Goal: Information Seeking & Learning: Learn about a topic

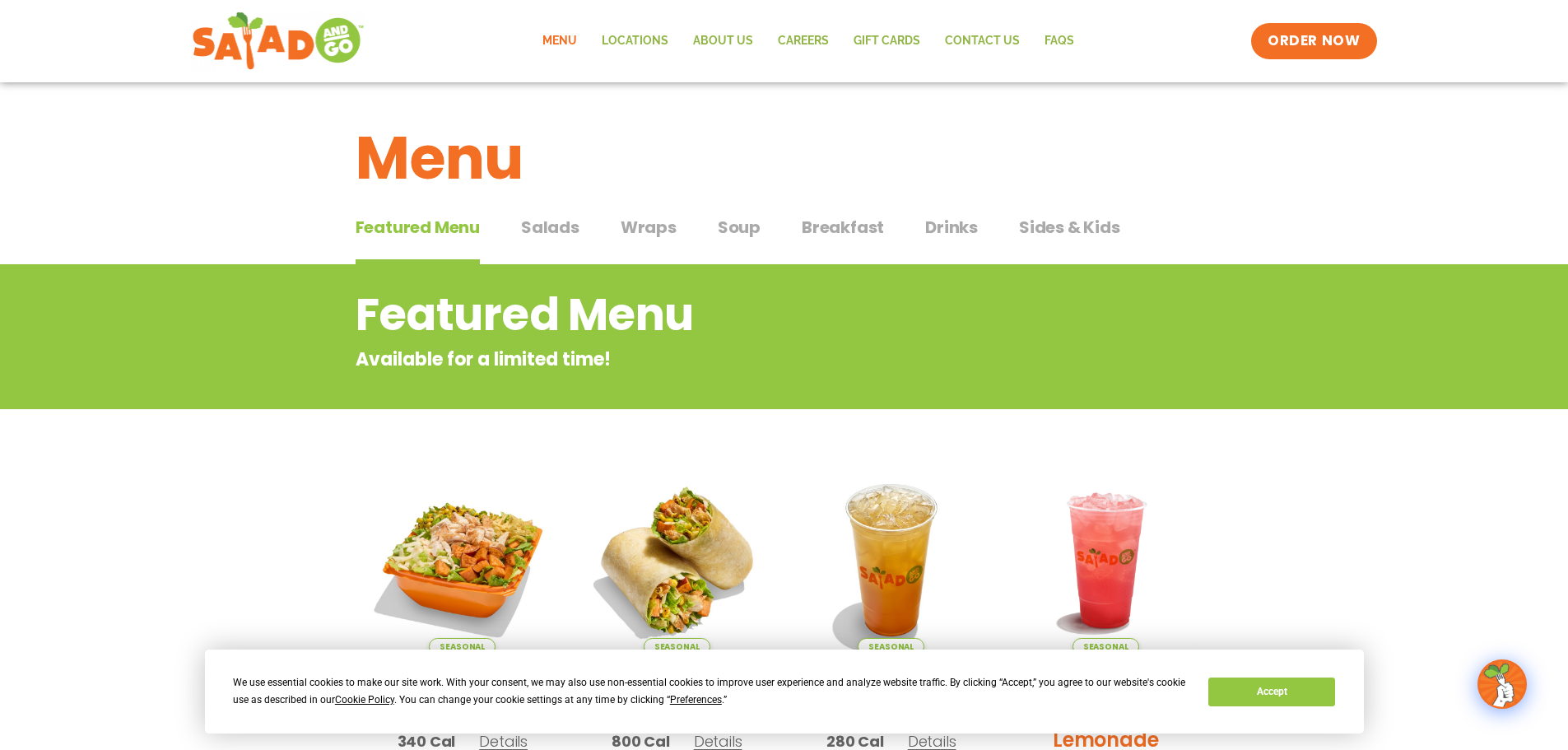
click at [659, 228] on span "Wraps" at bounding box center [648, 227] width 56 height 25
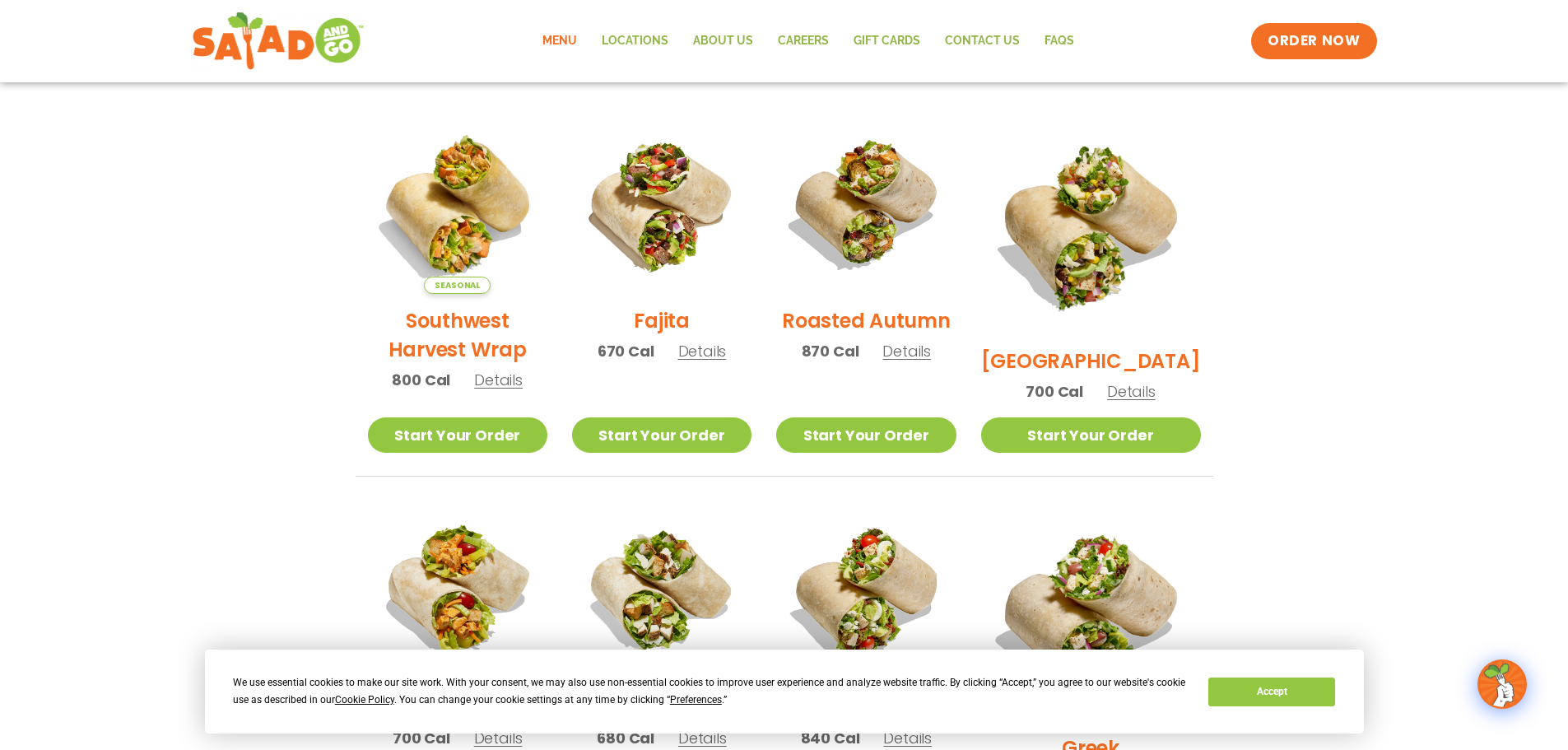
scroll to position [412, 0]
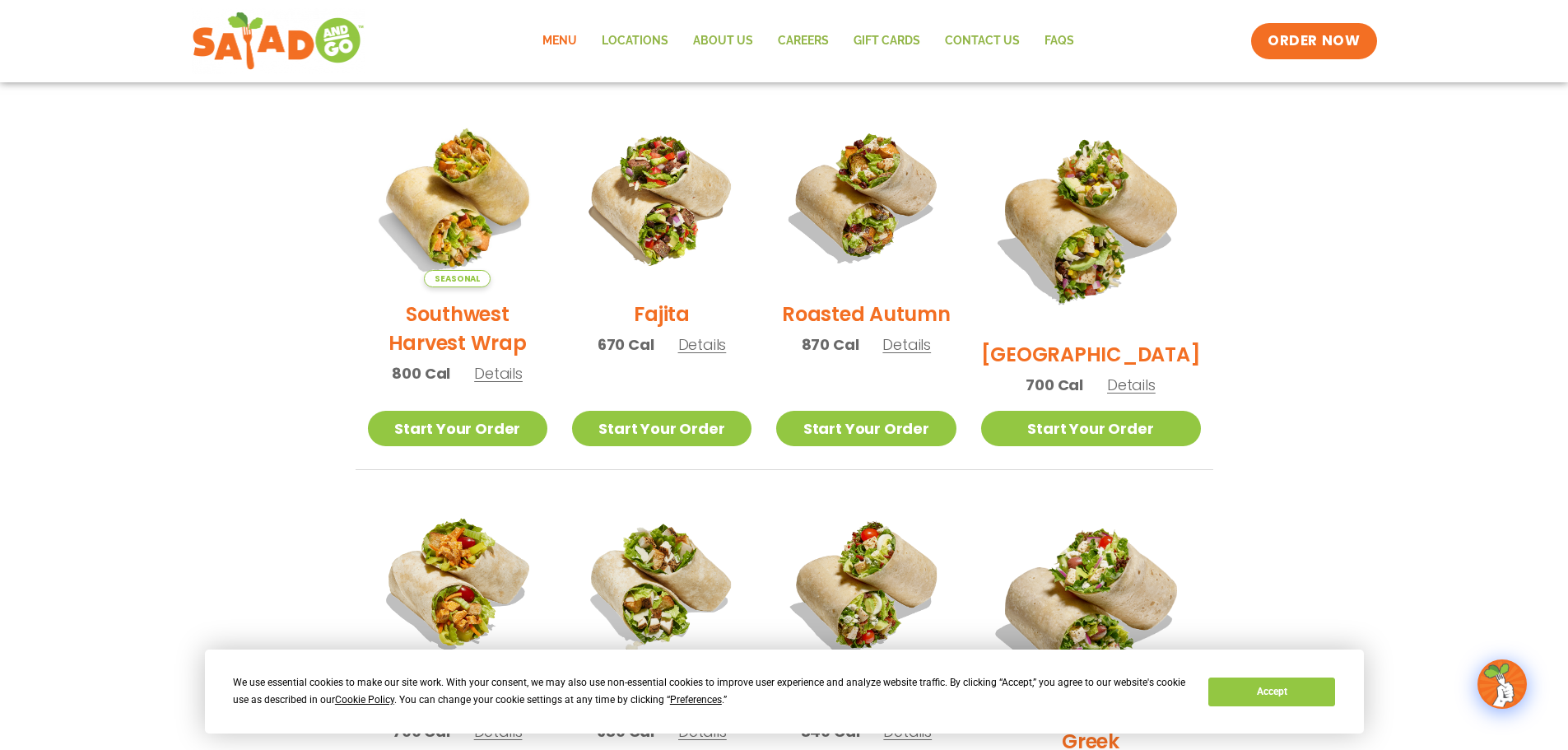
click at [1126, 340] on h2 "[GEOGRAPHIC_DATA]" at bounding box center [1092, 354] width 220 height 28
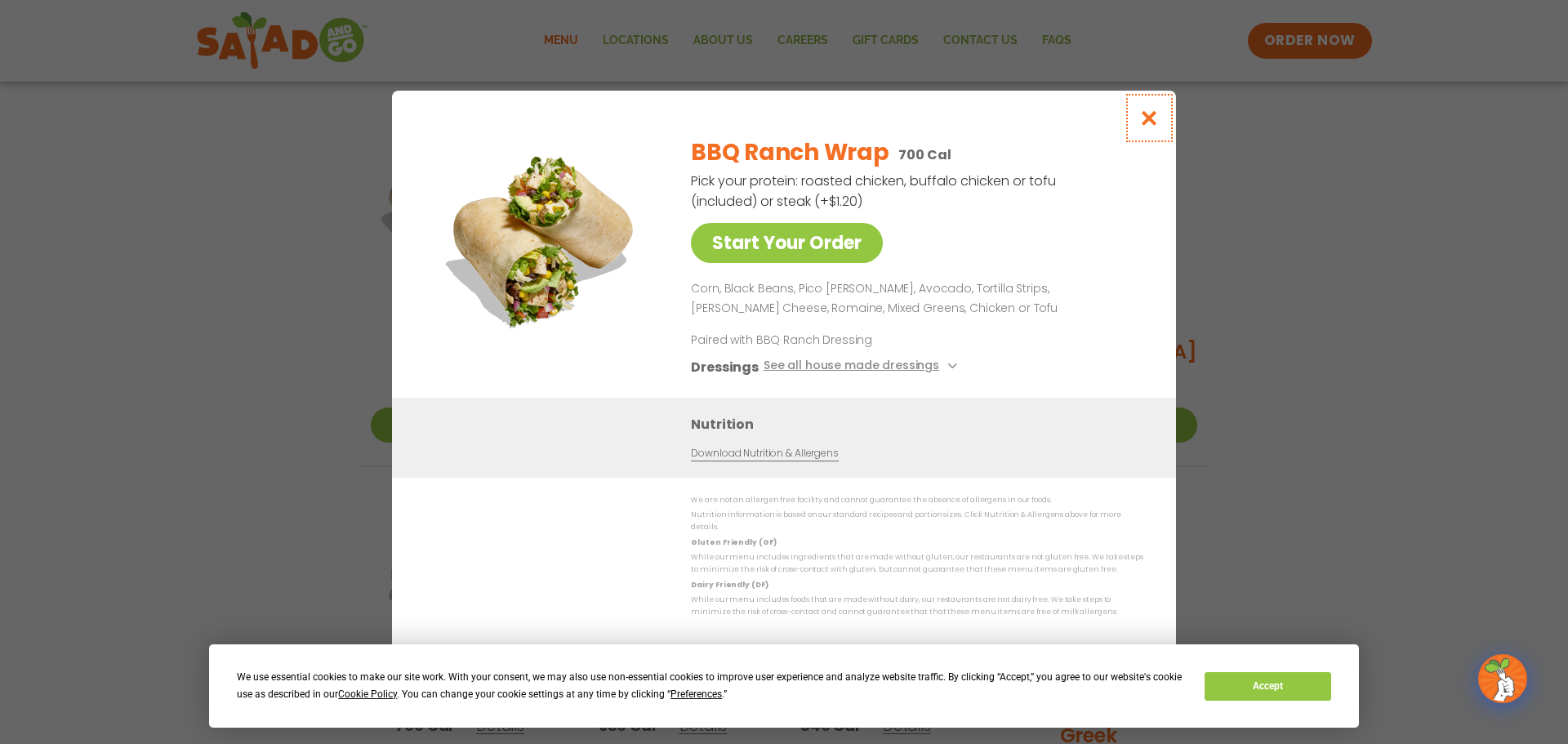
click at [1146, 126] on icon "Close modal" at bounding box center [1150, 118] width 21 height 17
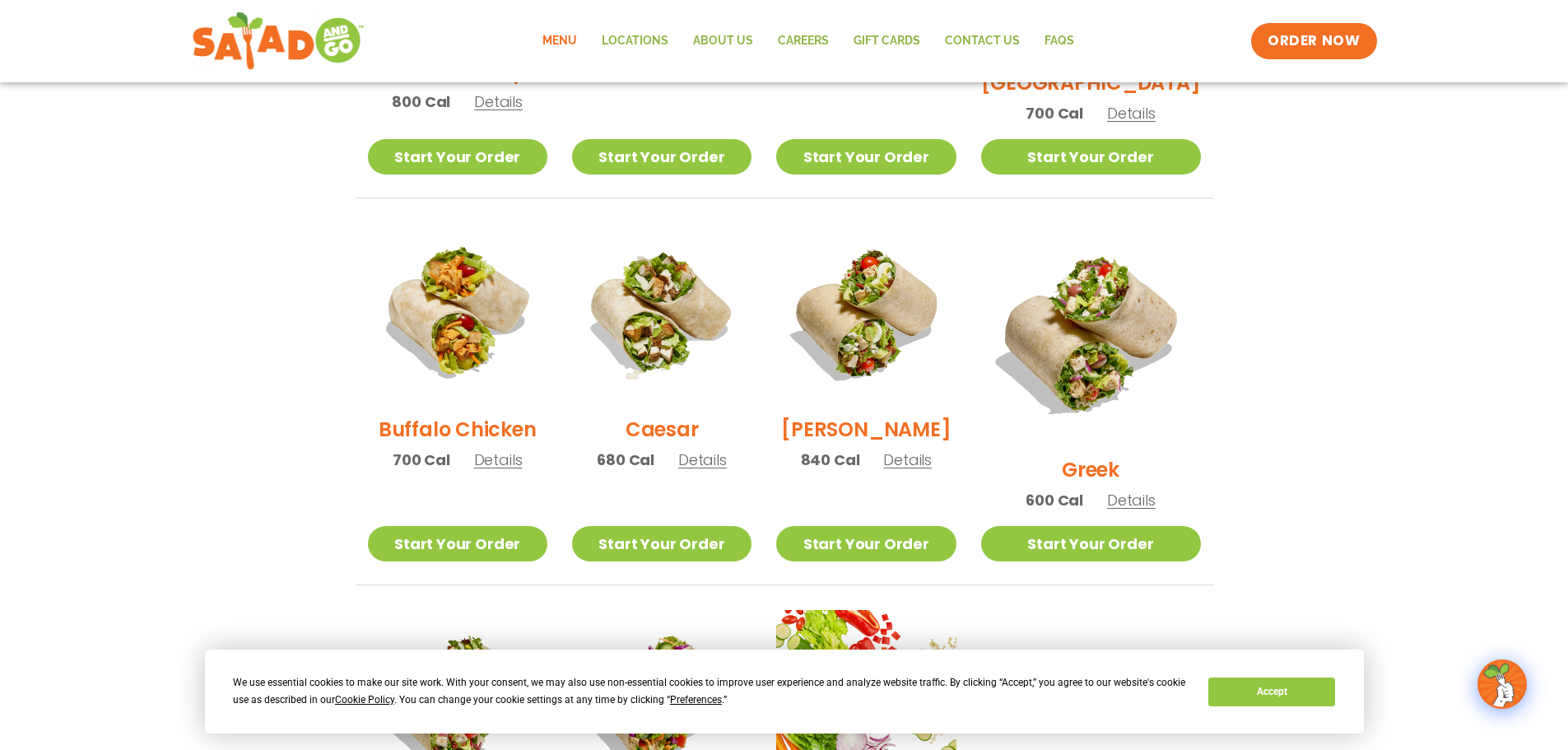
scroll to position [714, 0]
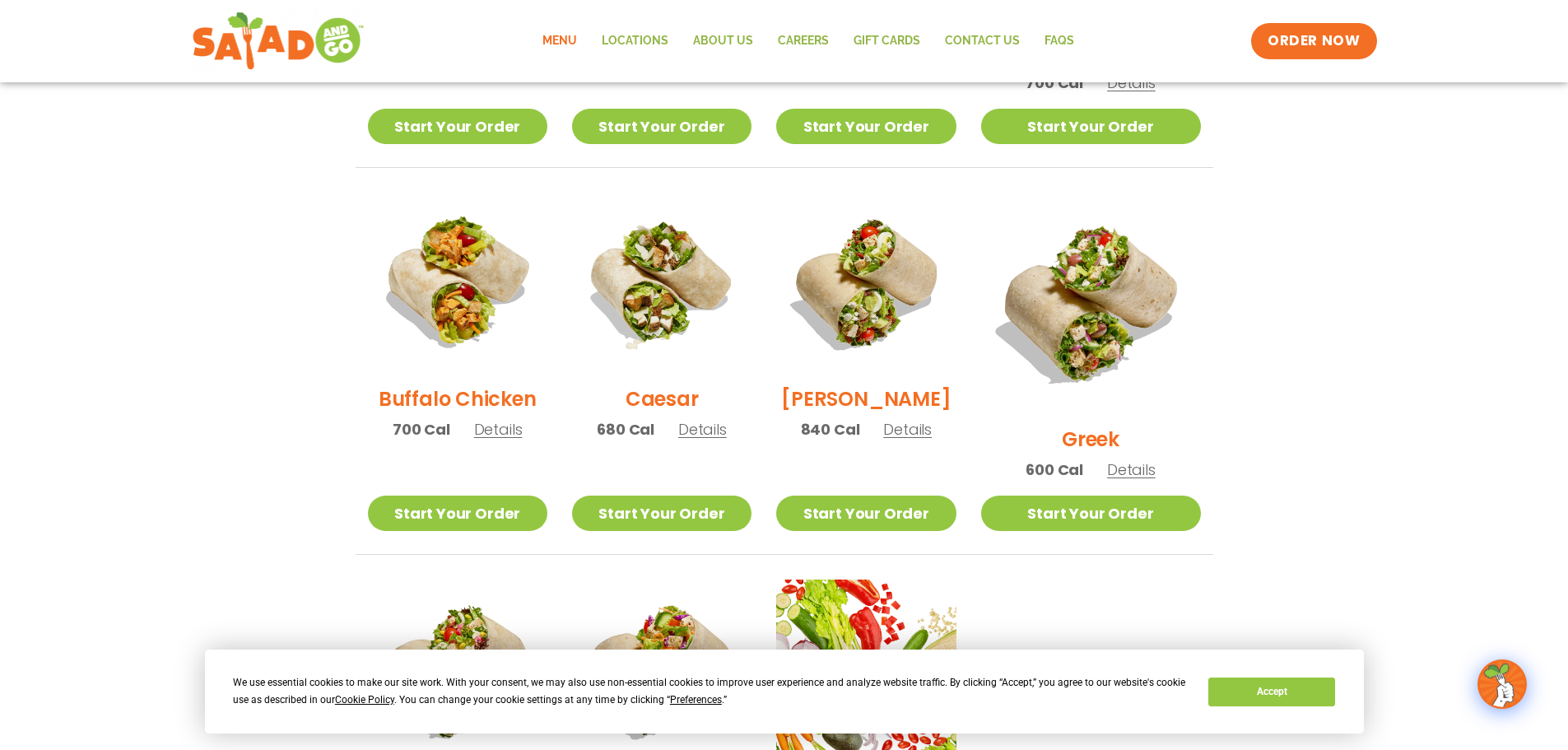
click at [1118, 424] on h2 "Greek" at bounding box center [1091, 439] width 58 height 28
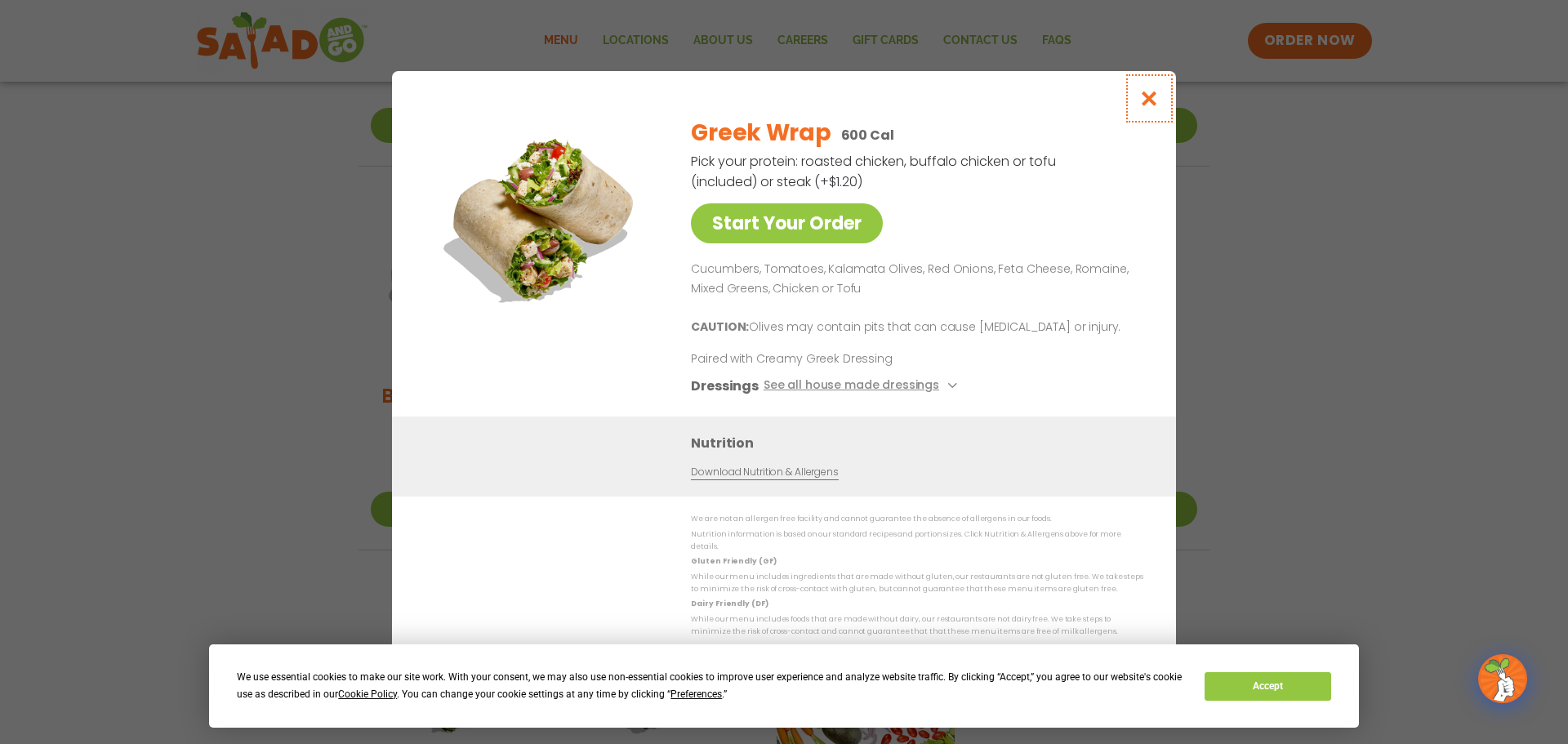
click at [1152, 105] on icon "Close modal" at bounding box center [1150, 98] width 21 height 17
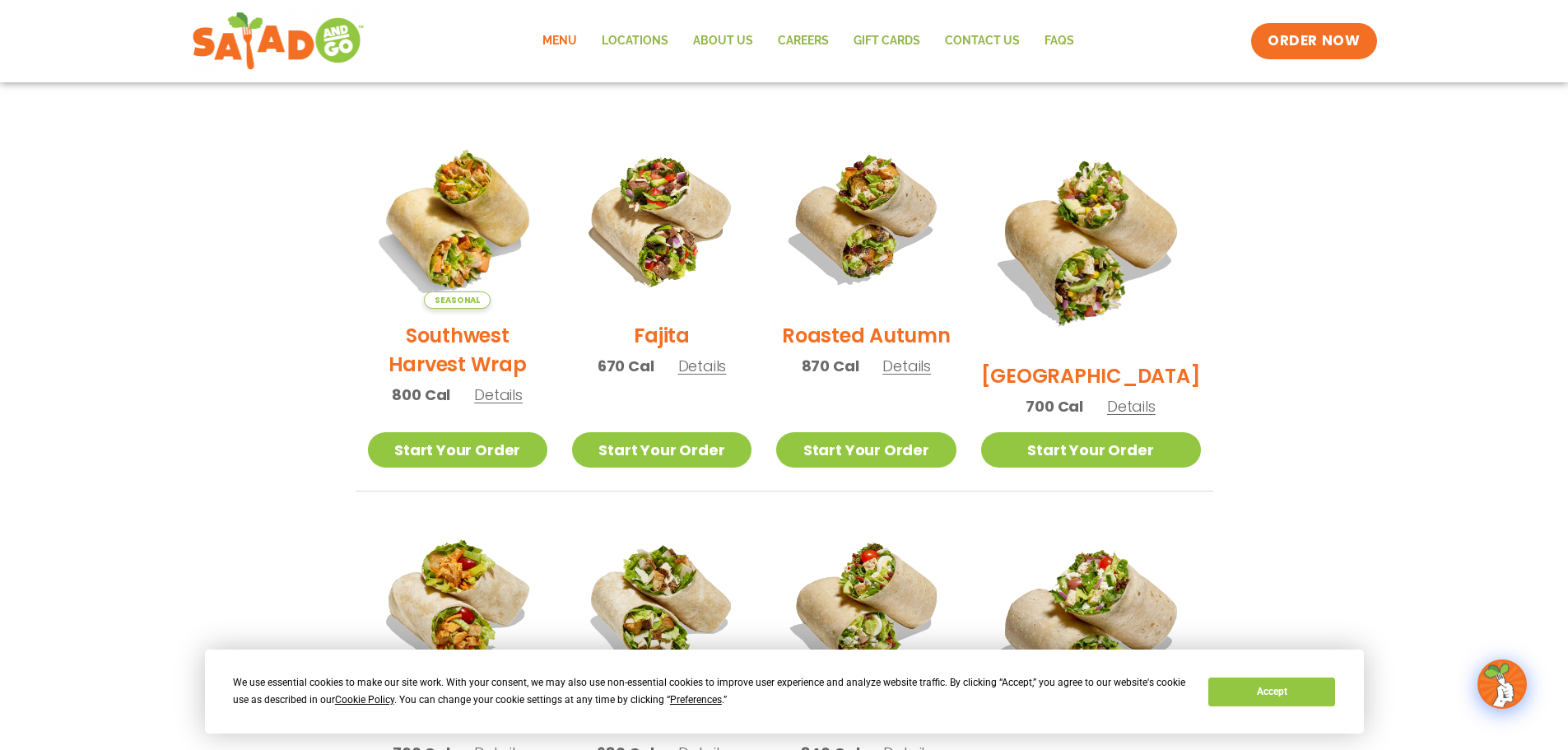
scroll to position [384, 0]
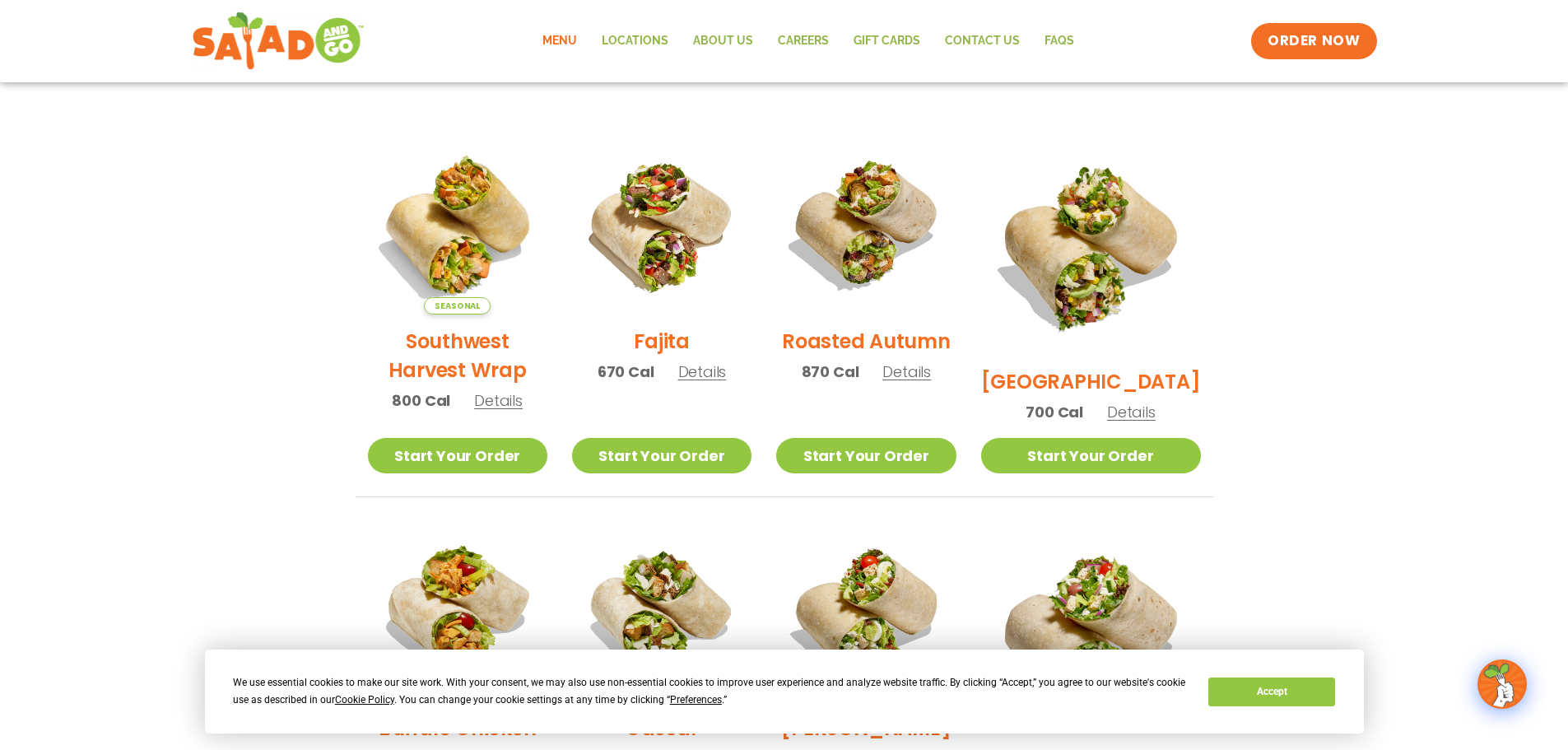
click at [480, 353] on h2 "Southwest Harvest Wrap" at bounding box center [457, 355] width 179 height 58
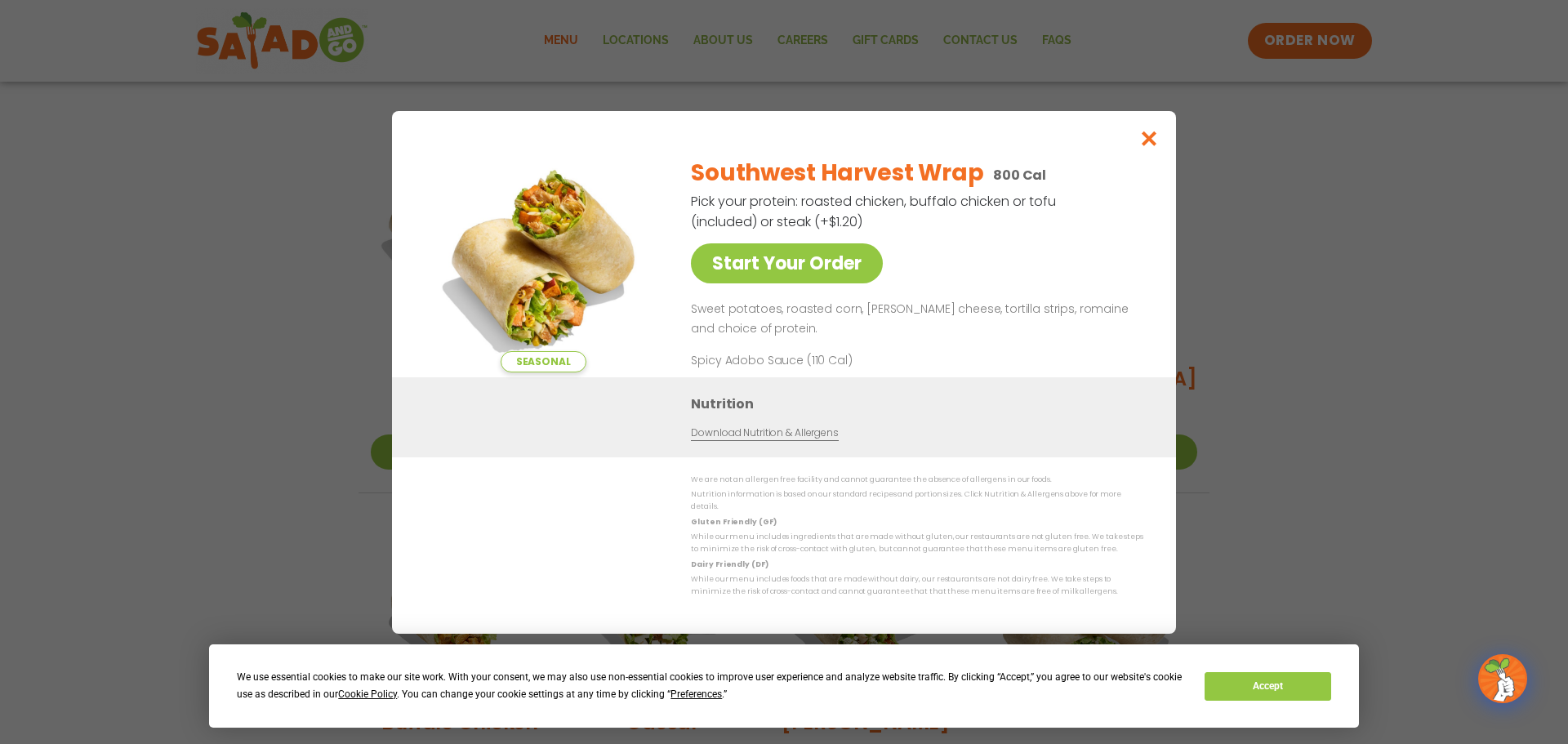
click at [833, 439] on link "Download Nutrition & Allergens" at bounding box center [765, 432] width 147 height 15
click at [1153, 144] on icon "Close modal" at bounding box center [1150, 138] width 21 height 17
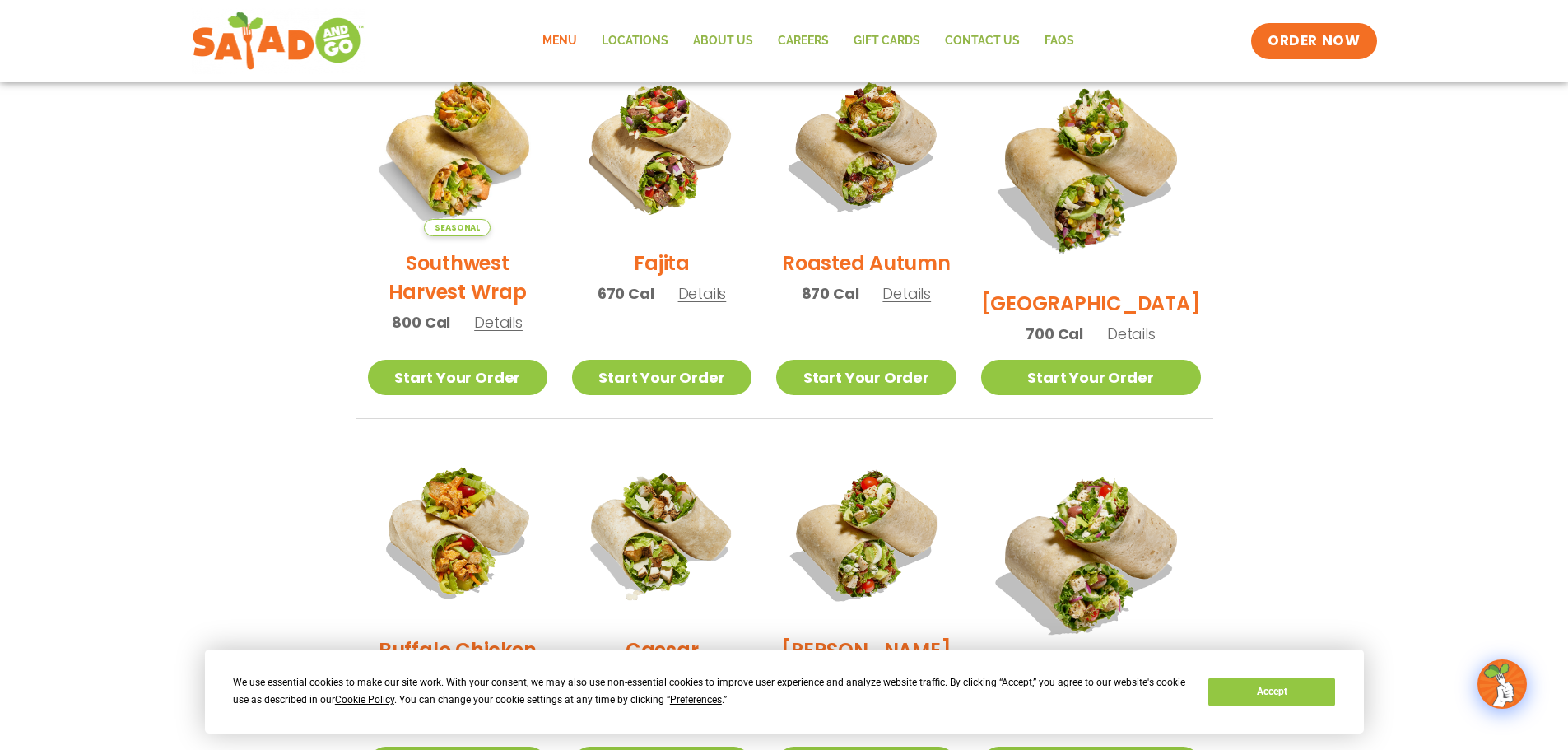
scroll to position [467, 0]
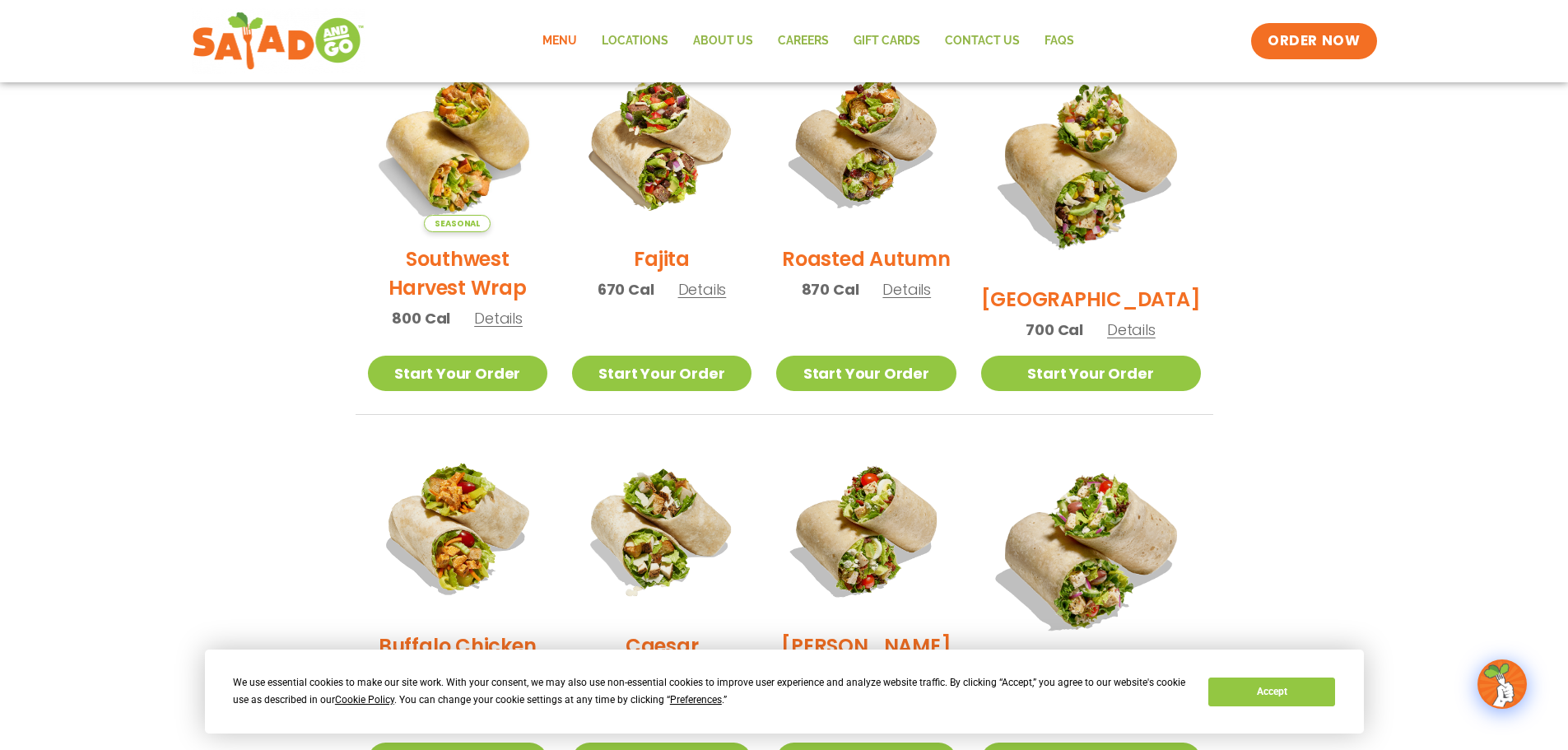
click at [690, 271] on h2 "Fajita" at bounding box center [662, 259] width 56 height 28
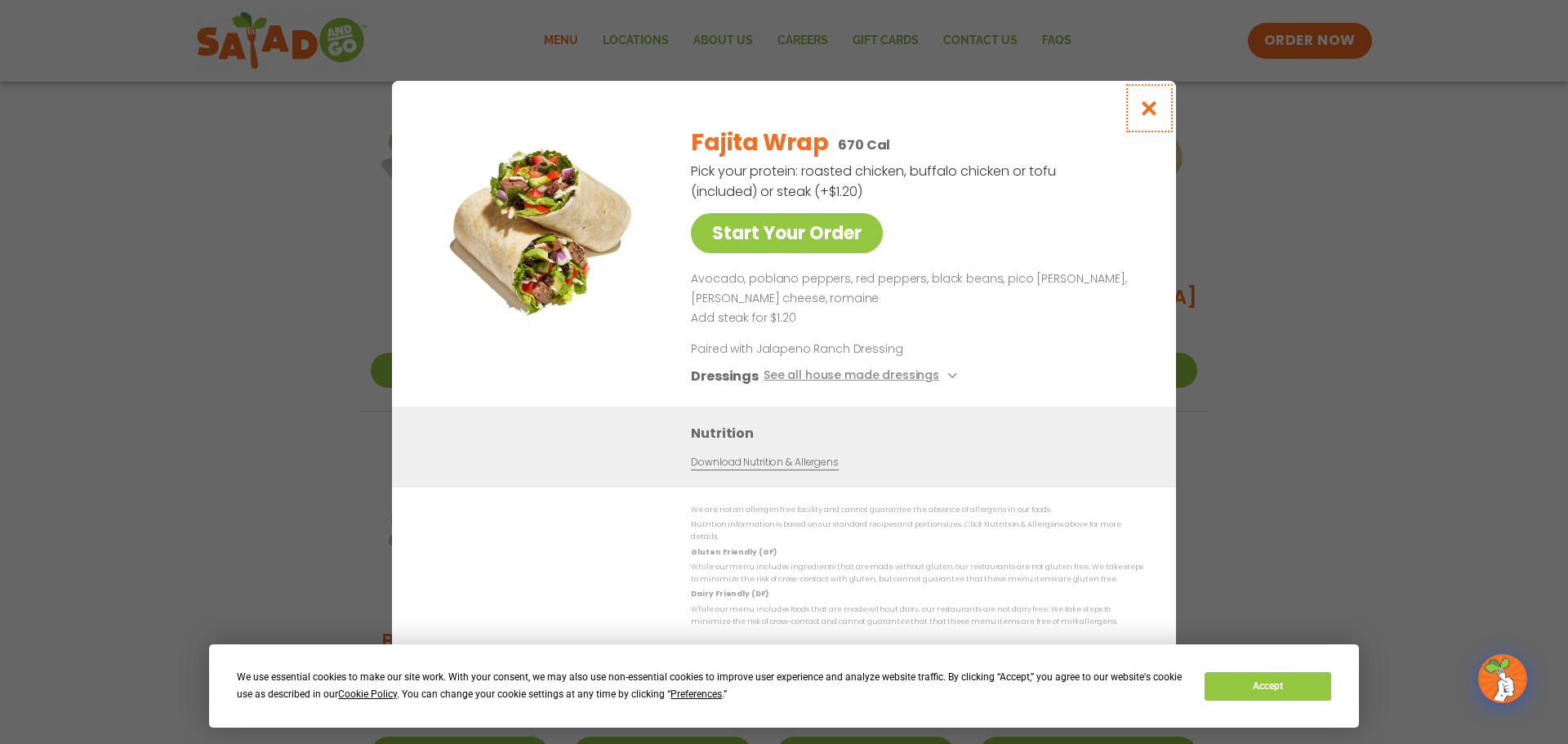
click at [1153, 114] on icon "Close modal" at bounding box center [1150, 108] width 21 height 17
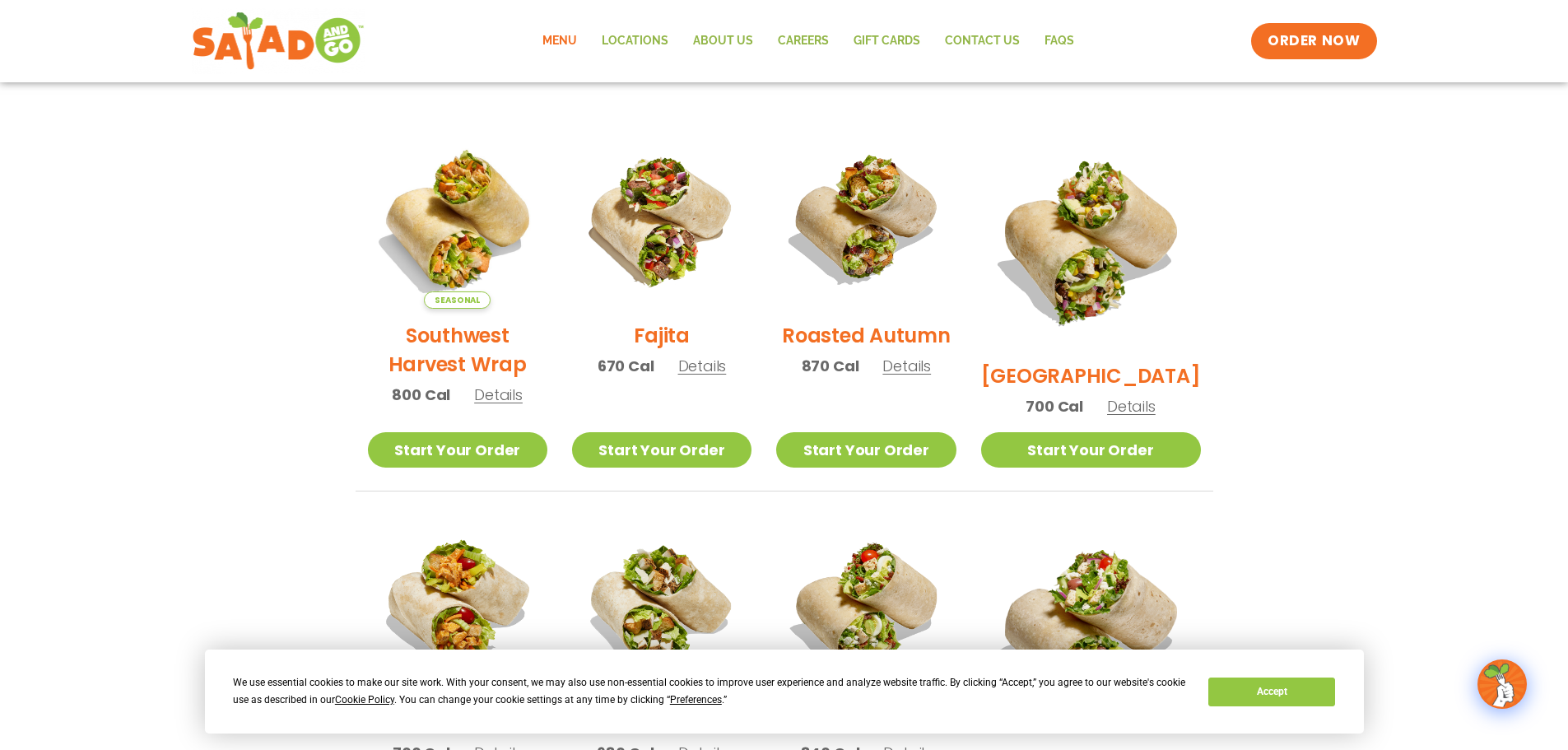
scroll to position [384, 0]
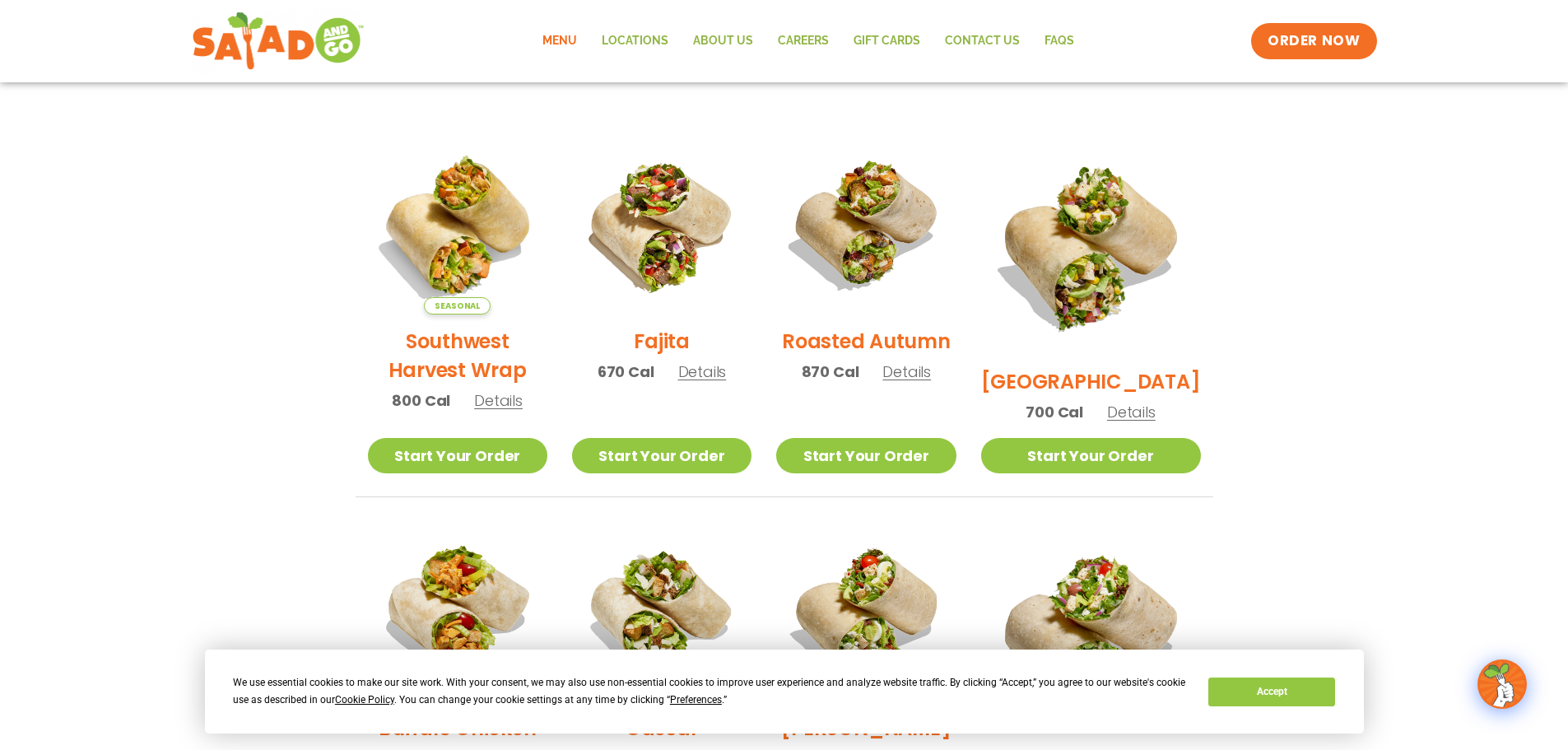
click at [495, 354] on h2 "Southwest Harvest Wrap" at bounding box center [457, 355] width 179 height 58
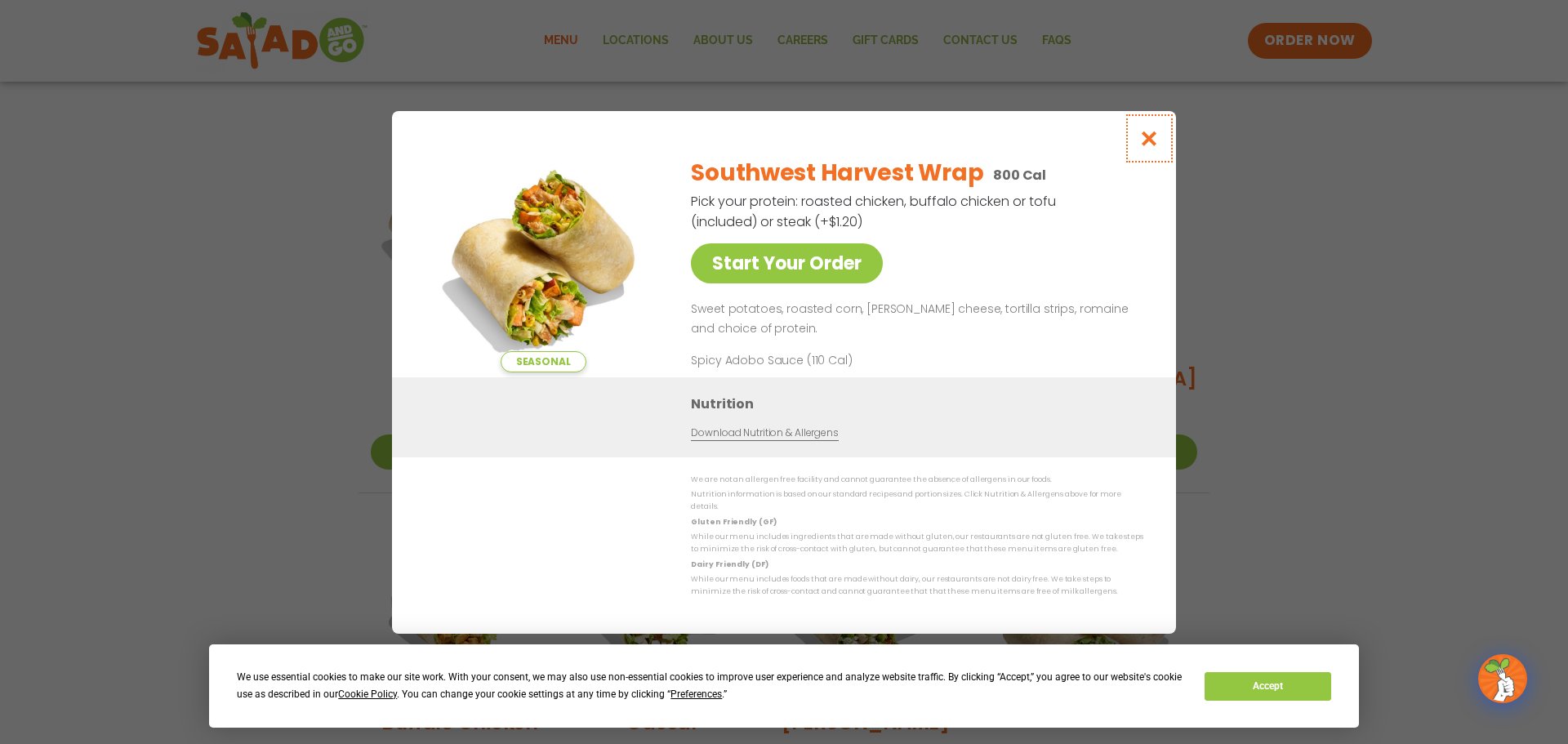
click at [1147, 144] on icon "Close modal" at bounding box center [1150, 138] width 21 height 17
